Goal: Navigation & Orientation: Find specific page/section

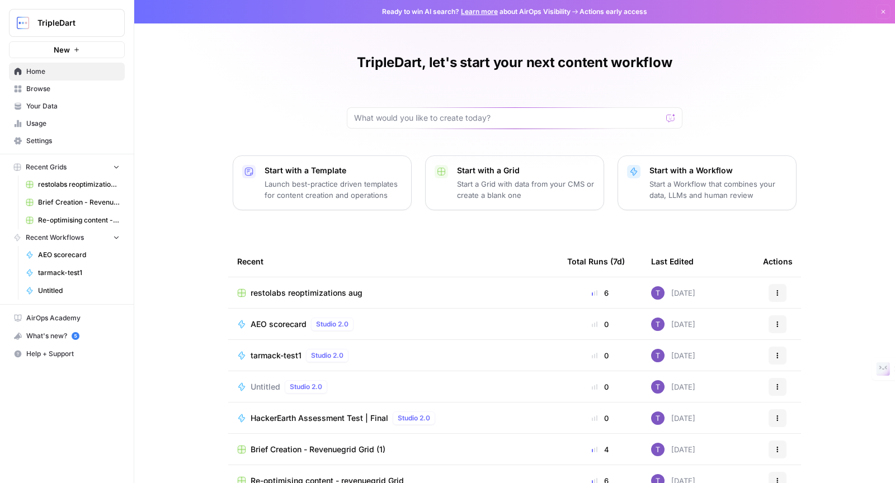
click at [64, 183] on span "restolabs reoptimizations aug" at bounding box center [79, 185] width 82 height 10
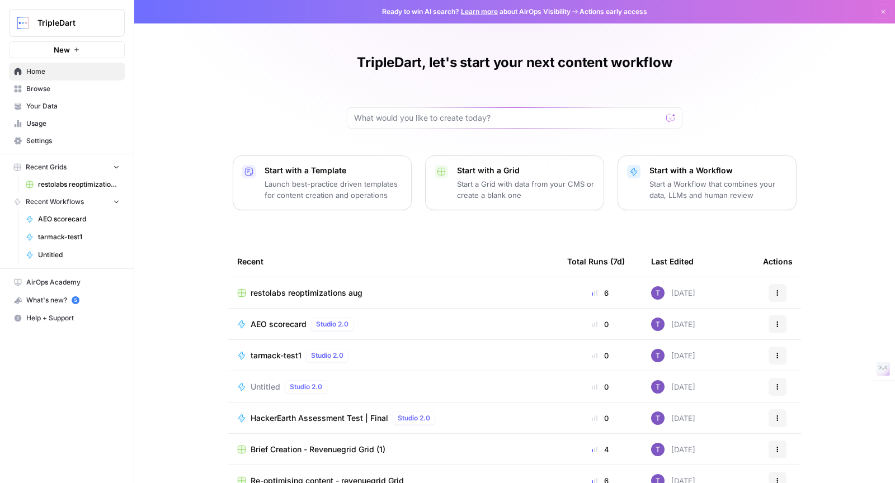
click at [277, 325] on span "AEO scorecard" at bounding box center [279, 324] width 56 height 11
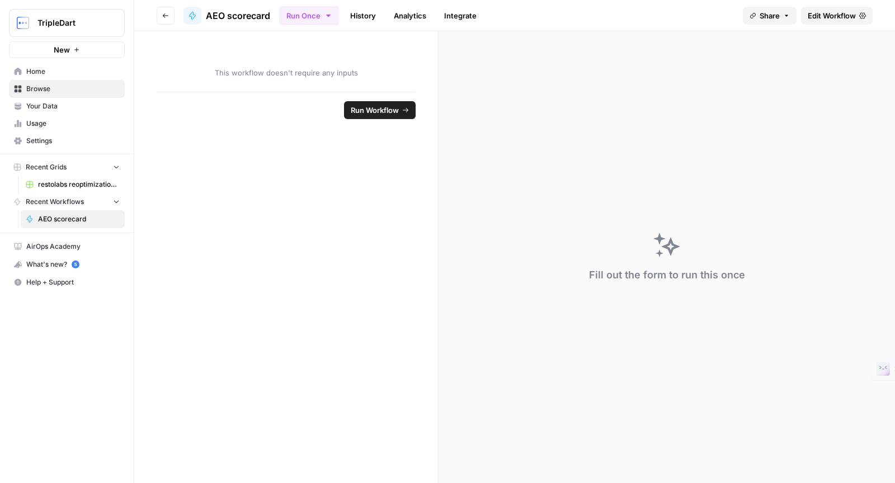
click at [161, 10] on button "Go back" at bounding box center [166, 16] width 18 height 18
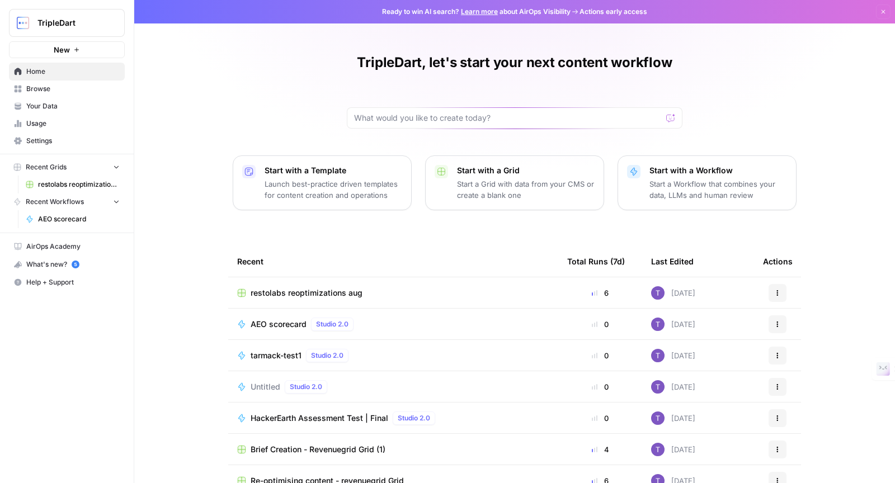
scroll to position [30, 0]
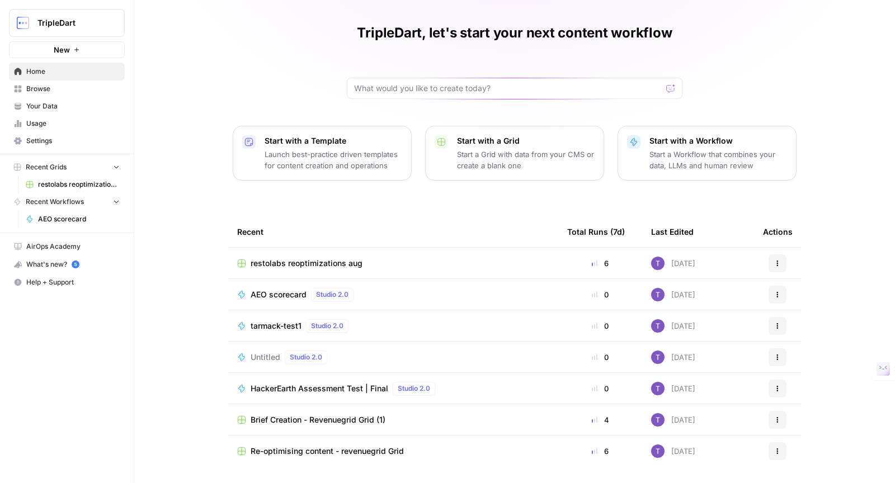
click at [73, 22] on span "TripleDart" at bounding box center [71, 22] width 68 height 11
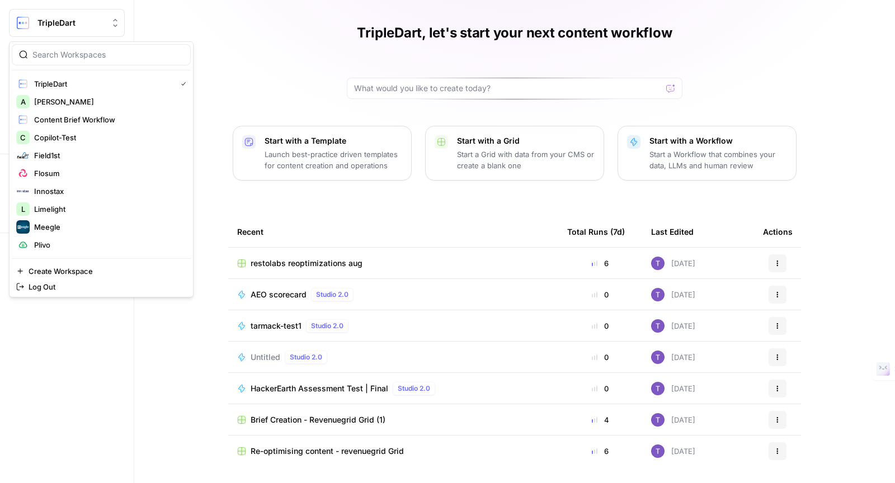
click at [266, 100] on div "TripleDart, let's start your next content workflow Start with a Template Launch…" at bounding box center [514, 227] width 761 height 514
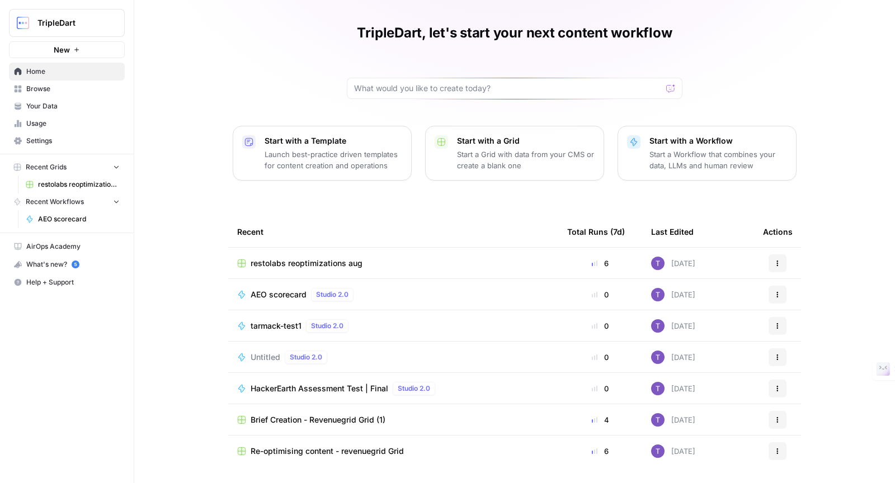
click at [88, 84] on span "Browse" at bounding box center [72, 89] width 93 height 10
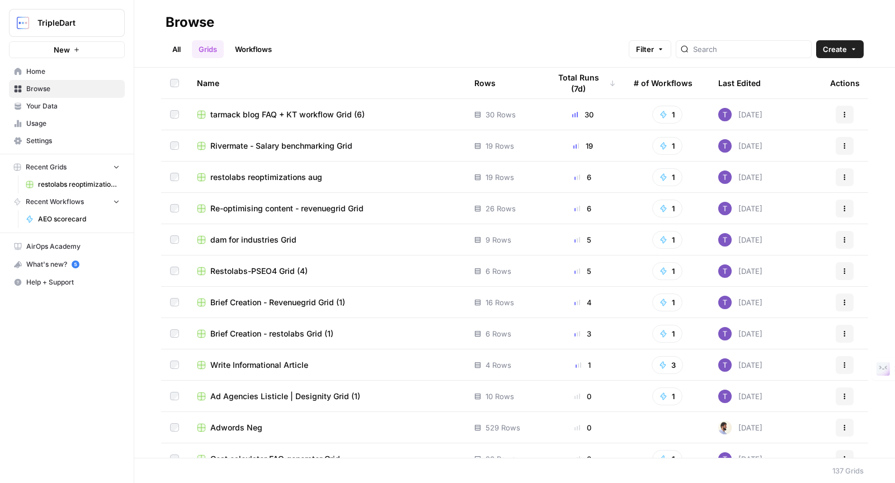
click at [261, 114] on span "tarmack blog FAQ + KT workflow Grid (6)" at bounding box center [287, 114] width 154 height 11
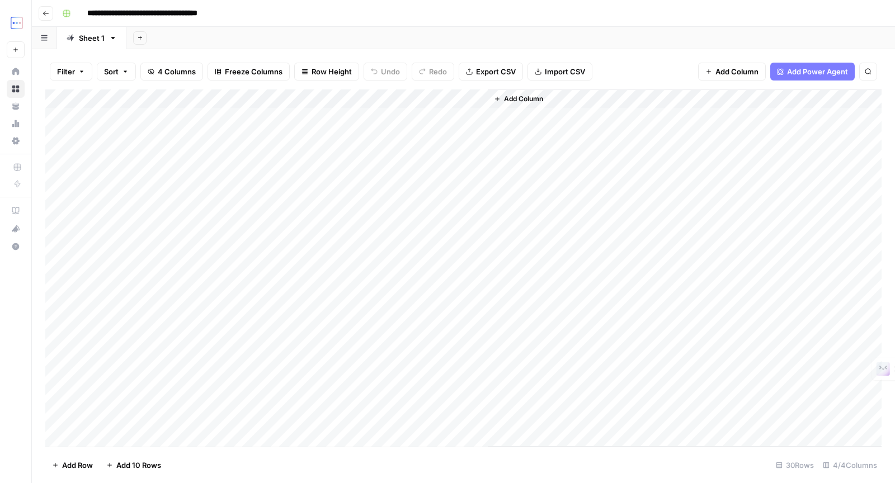
click at [190, 8] on input "**********" at bounding box center [164, 13] width 165 height 18
click at [64, 16] on rect "button" at bounding box center [66, 13] width 7 height 7
click at [42, 12] on icon "button" at bounding box center [45, 13] width 7 height 7
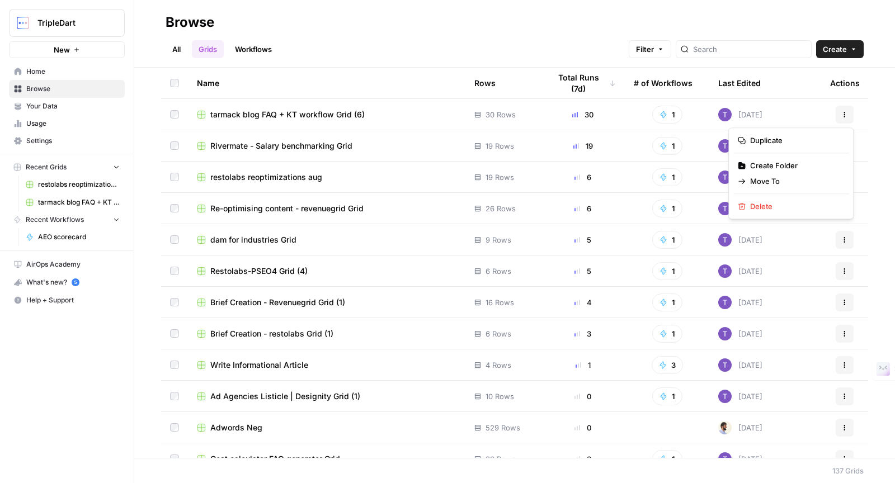
click at [838, 109] on button "Actions" at bounding box center [844, 115] width 18 height 18
click at [767, 17] on h2 "Browse" at bounding box center [515, 22] width 698 height 18
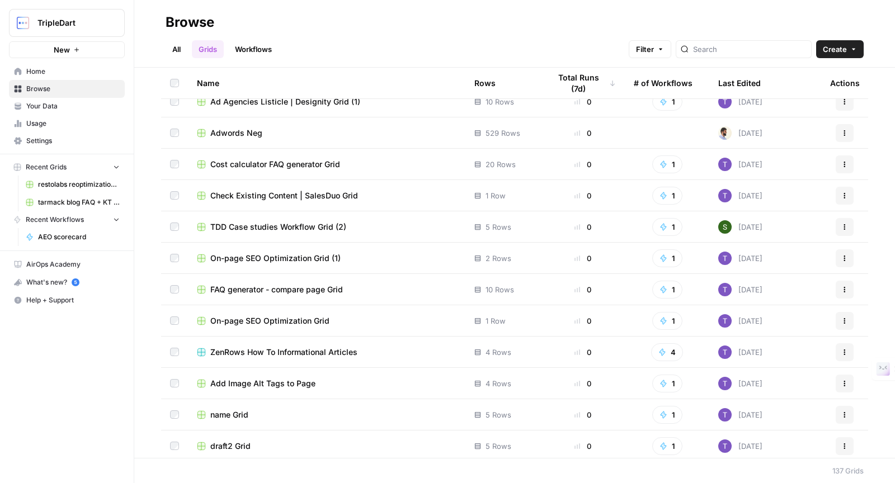
scroll to position [295, 0]
click at [851, 227] on button "Actions" at bounding box center [844, 227] width 18 height 18
click at [881, 225] on div "Name Rows Total Runs (7d) # of Workflows Last Edited Actions dam for industries…" at bounding box center [514, 263] width 761 height 390
click at [495, 223] on span "5 Rows" at bounding box center [498, 226] width 26 height 11
click at [333, 229] on span "TDD Case studies Workflow Grid (2)" at bounding box center [278, 226] width 136 height 11
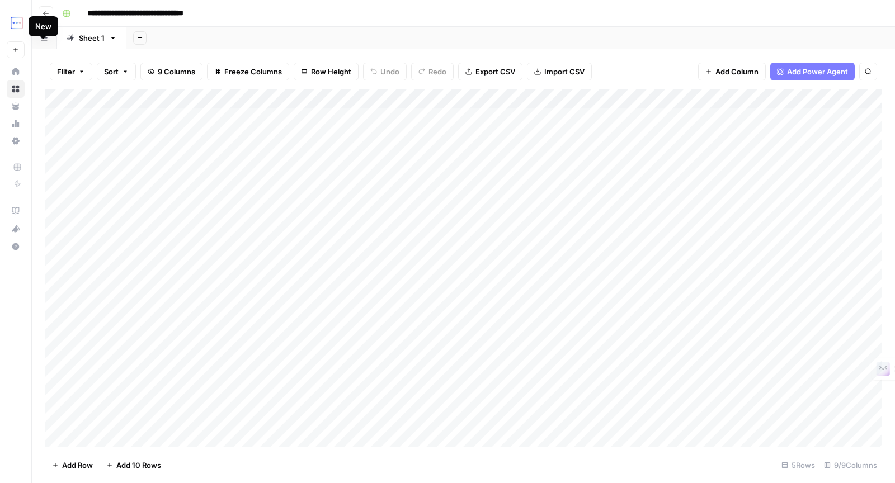
click at [78, 22] on header "**********" at bounding box center [463, 13] width 863 height 27
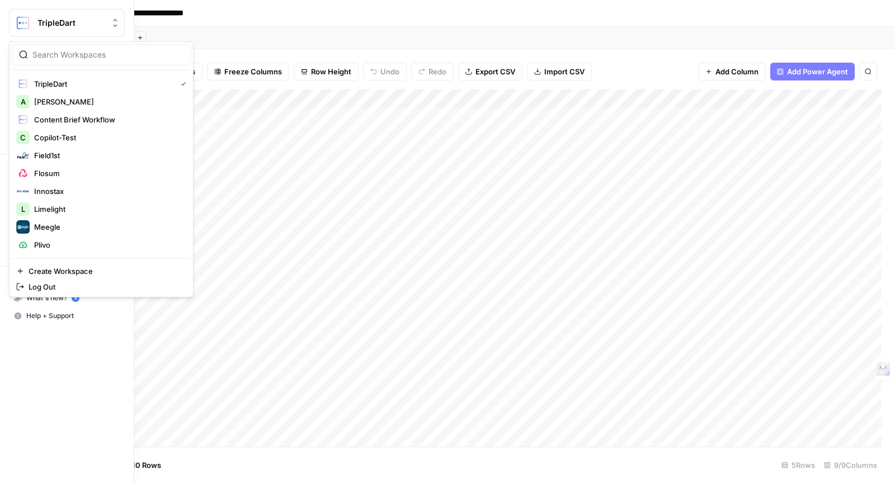
click at [13, 27] on img "Workspace: TripleDart" at bounding box center [23, 23] width 20 height 20
click at [53, 212] on span "Limelight" at bounding box center [108, 209] width 148 height 11
